Goal: Information Seeking & Learning: Stay updated

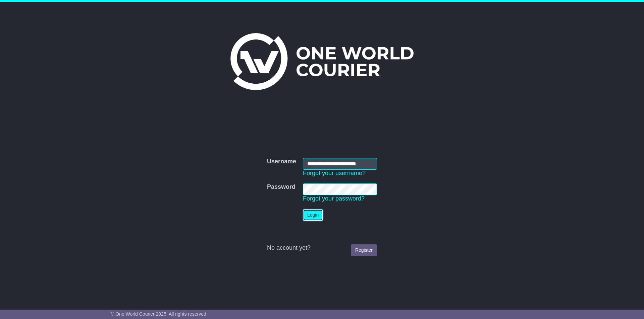
click at [311, 213] on button "Login" at bounding box center [313, 216] width 20 height 12
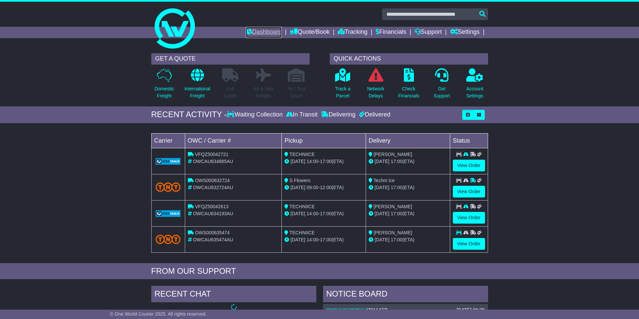
click at [251, 28] on link "Dashboard" at bounding box center [264, 32] width 36 height 11
click at [373, 82] on link "Network Delays" at bounding box center [375, 85] width 18 height 35
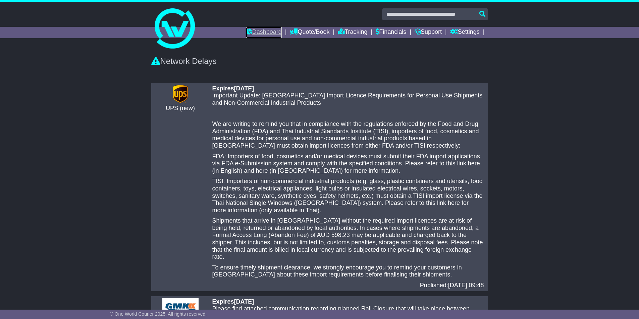
click at [260, 36] on link "Dashboard" at bounding box center [264, 32] width 36 height 11
